Goal: Task Accomplishment & Management: Manage account settings

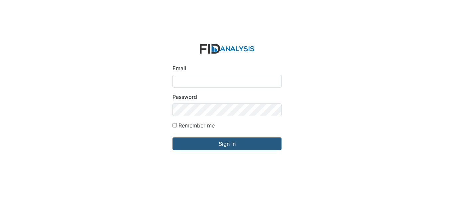
type input "[EMAIL_ADDRESS][DOMAIN_NAME]"
drag, startPoint x: 0, startPoint y: 0, endPoint x: 129, endPoint y: -8, distance: 129.1
click at [129, 0] on html "Email [EMAIL_ADDRESS][DOMAIN_NAME] Password Remember me Sign in" at bounding box center [227, 101] width 454 height 202
